Goal: Navigation & Orientation: Understand site structure

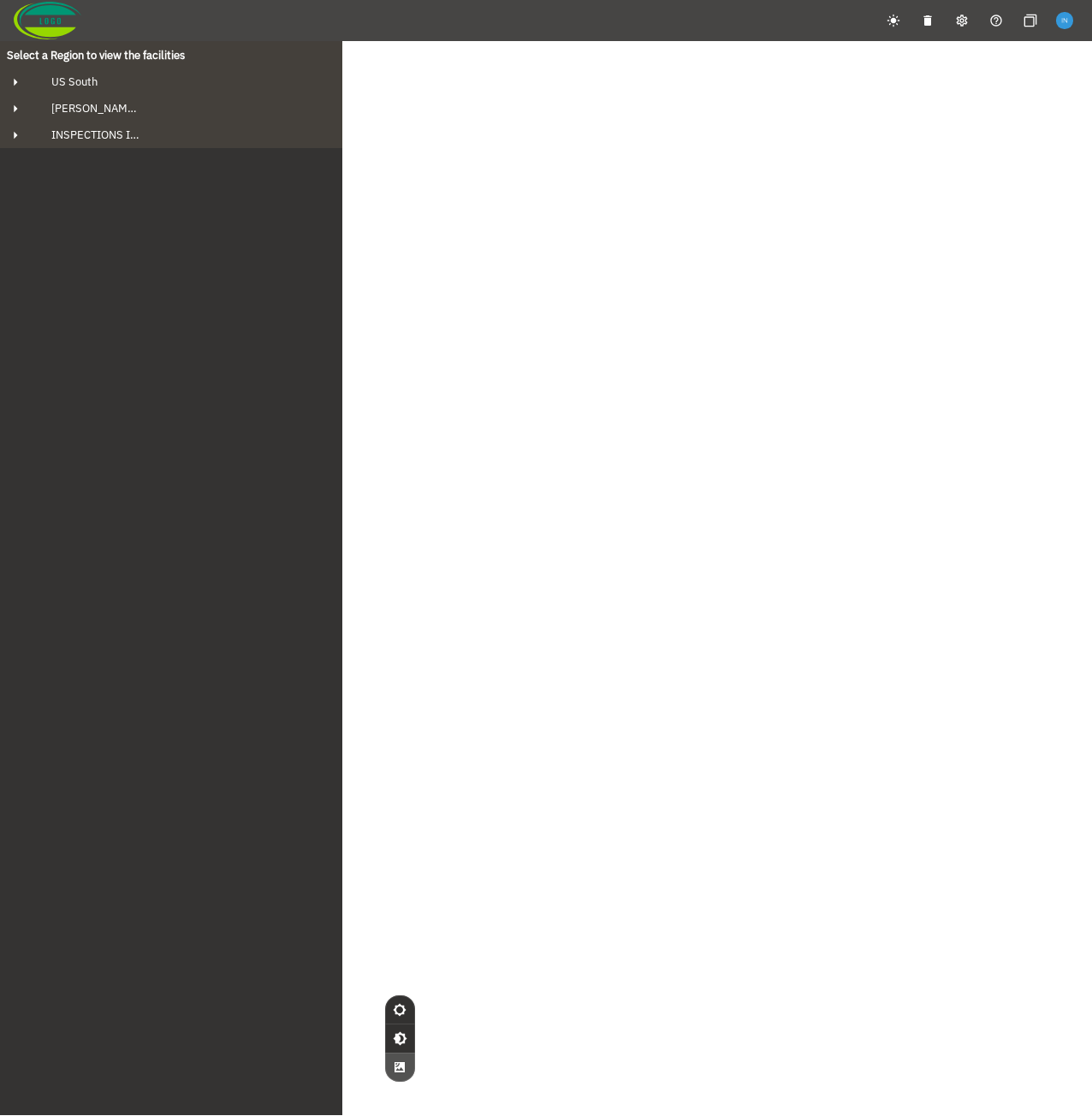
click at [159, 379] on div "Select a Region to view the facilities US South Fowler's Bluff ARG 160ft Tank 2…" at bounding box center [171, 577] width 342 height 1075
drag, startPoint x: 509, startPoint y: 172, endPoint x: 423, endPoint y: 178, distance: 86.2
click at [566, 190] on div "© Mapbox © OpenStreetMap Improve this map © Maxar" at bounding box center [546, 599] width 1092 height 1116
click at [438, 257] on div "© Mapbox © OpenStreetMap Improve this map © Maxar" at bounding box center [546, 599] width 1092 height 1116
drag, startPoint x: 487, startPoint y: 320, endPoint x: 580, endPoint y: 336, distance: 94.4
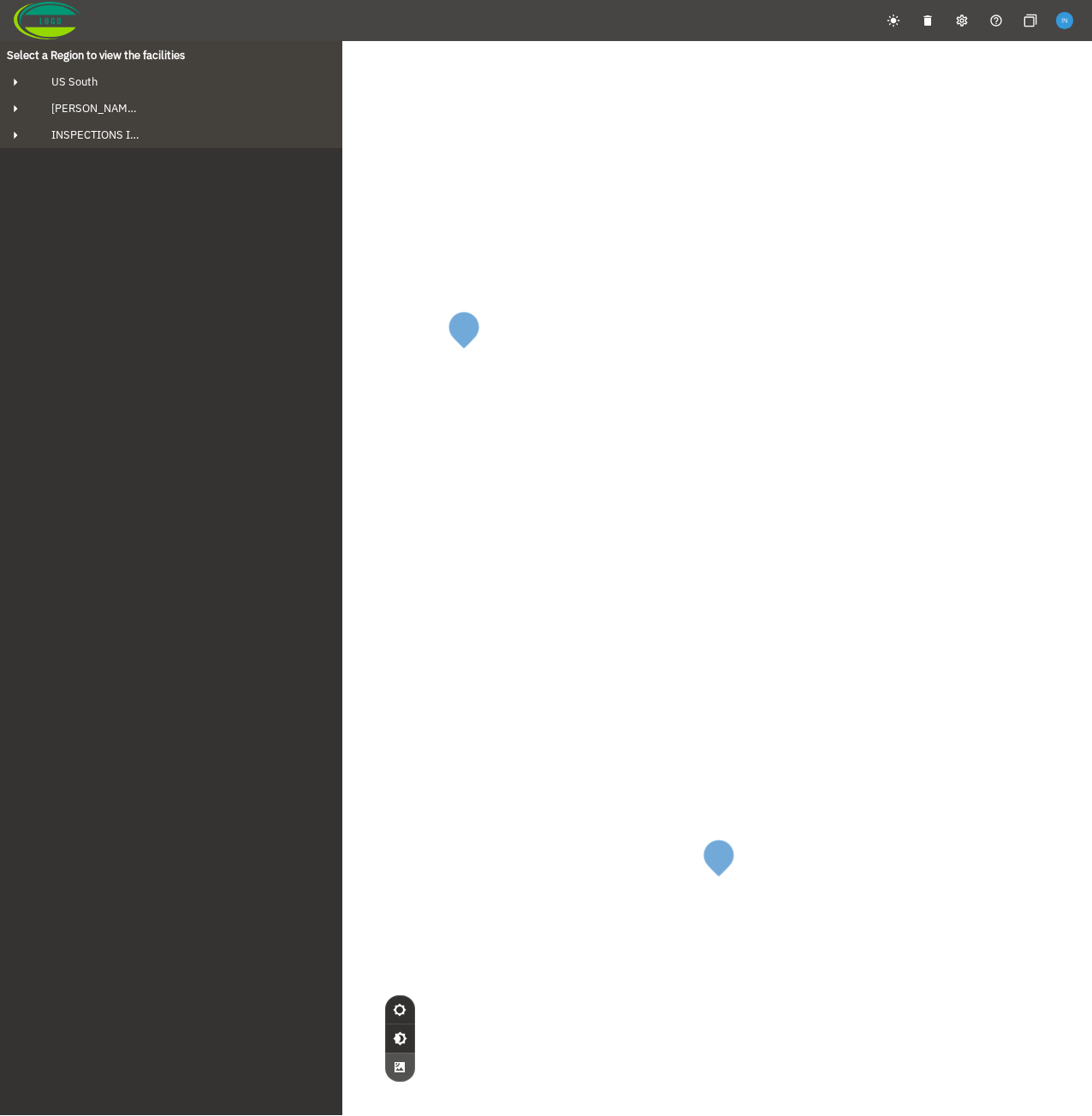
click at [580, 336] on div "© Mapbox © OpenStreetMap Improve this map © Maxar" at bounding box center [546, 599] width 1092 height 1116
drag, startPoint x: 580, startPoint y: 336, endPoint x: 672, endPoint y: 339, distance: 92.0
click at [672, 339] on div "© Mapbox © OpenStreetMap Improve this map © Maxar" at bounding box center [546, 599] width 1092 height 1116
drag, startPoint x: 491, startPoint y: 365, endPoint x: 750, endPoint y: 436, distance: 268.6
click at [750, 436] on div "© Mapbox © OpenStreetMap Improve this map © Maxar" at bounding box center [546, 599] width 1092 height 1116
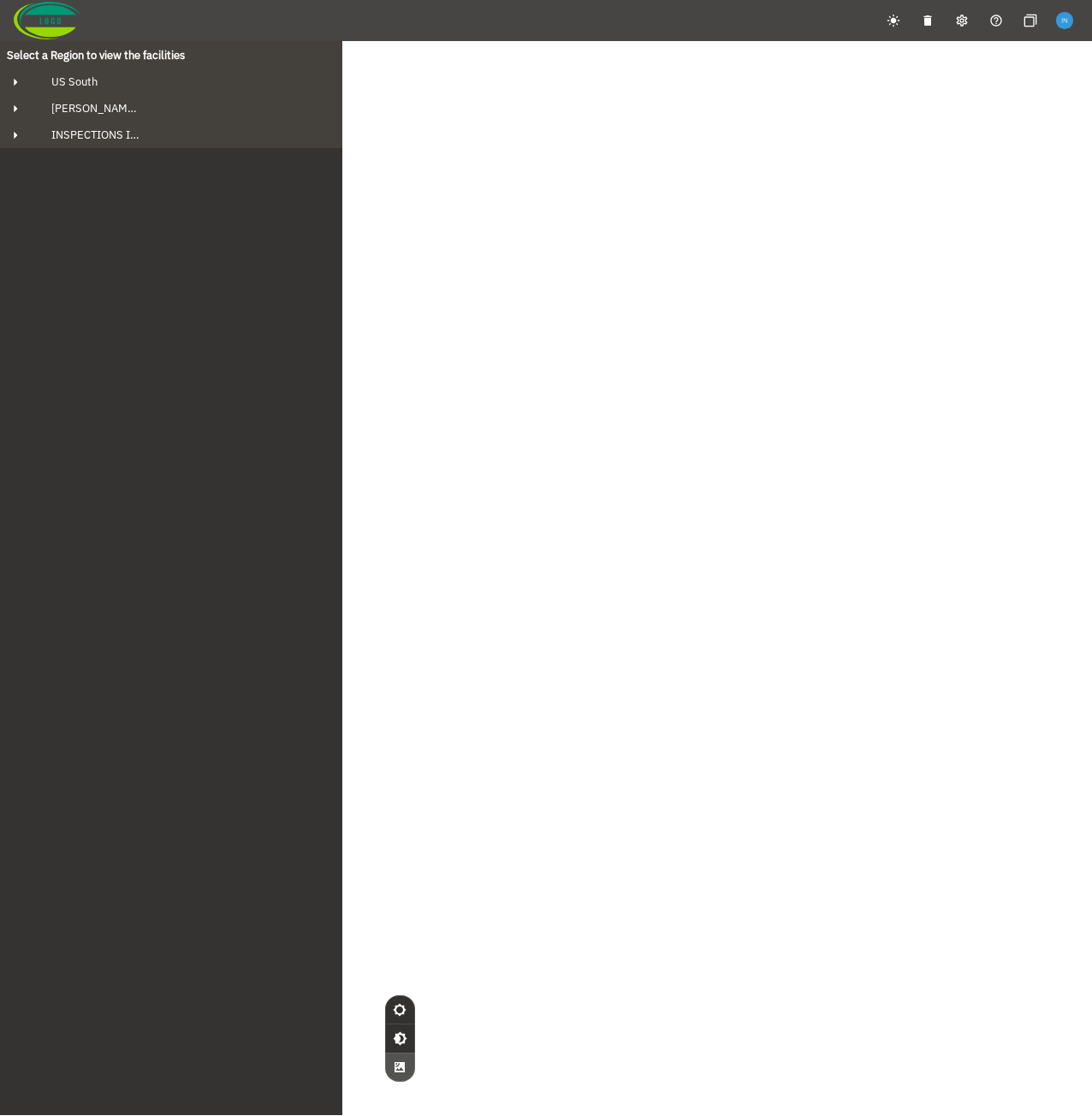
drag, startPoint x: 444, startPoint y: 351, endPoint x: 639, endPoint y: 387, distance: 198.3
click at [639, 387] on div "© Mapbox © OpenStreetMap Improve this map © Maxar" at bounding box center [546, 599] width 1092 height 1116
click at [614, 358] on div "© Mapbox © OpenStreetMap Improve this map © Maxar" at bounding box center [546, 599] width 1092 height 1116
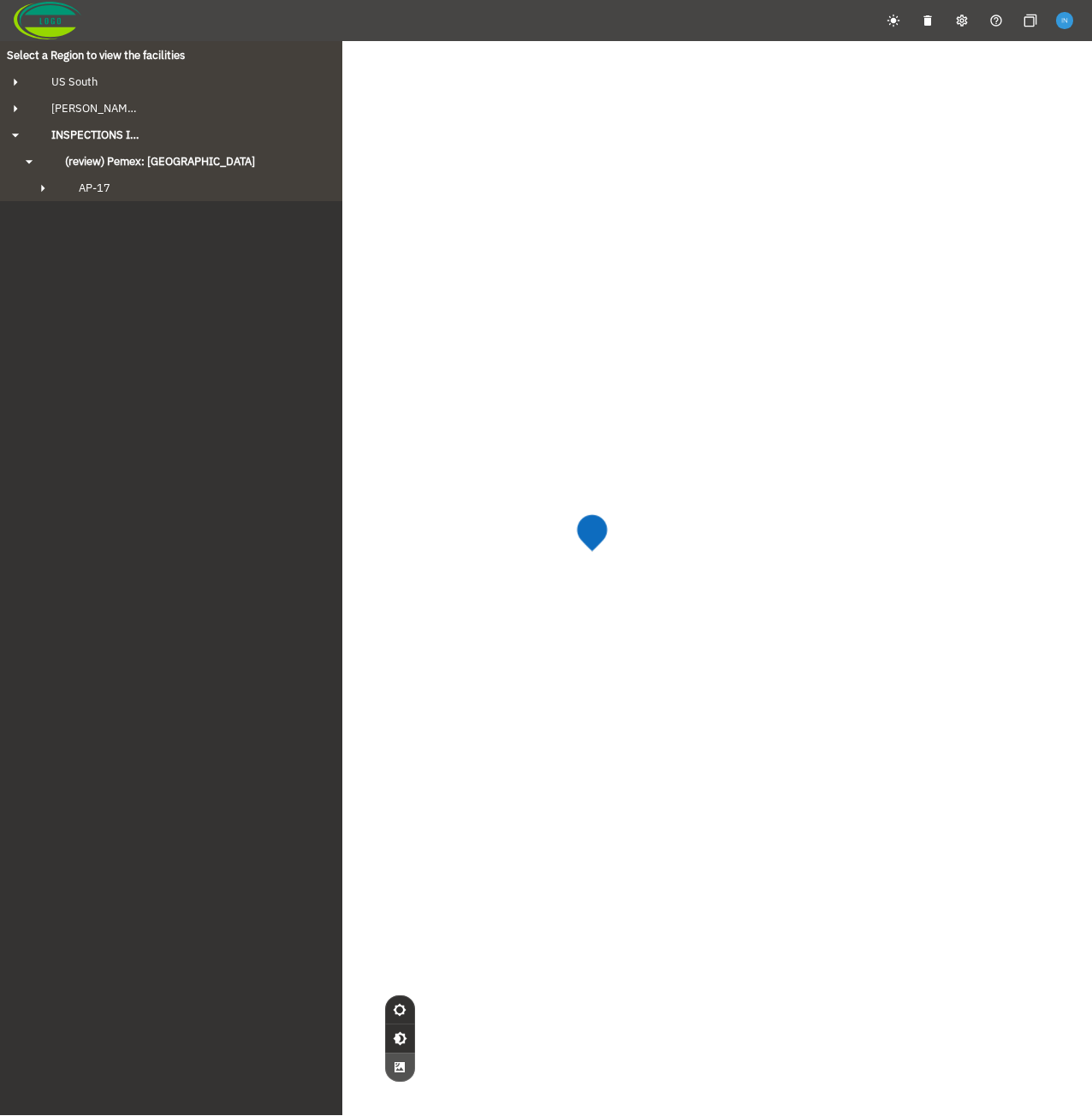
drag, startPoint x: 614, startPoint y: 358, endPoint x: 739, endPoint y: 374, distance: 126.0
click at [739, 374] on div "© Mapbox © OpenStreetMap Improve this map © Maxar" at bounding box center [546, 599] width 1092 height 1116
click at [682, 400] on div "© Mapbox © OpenStreetMap Improve this map © Maxar" at bounding box center [546, 599] width 1092 height 1116
